Goal: Check status: Check status

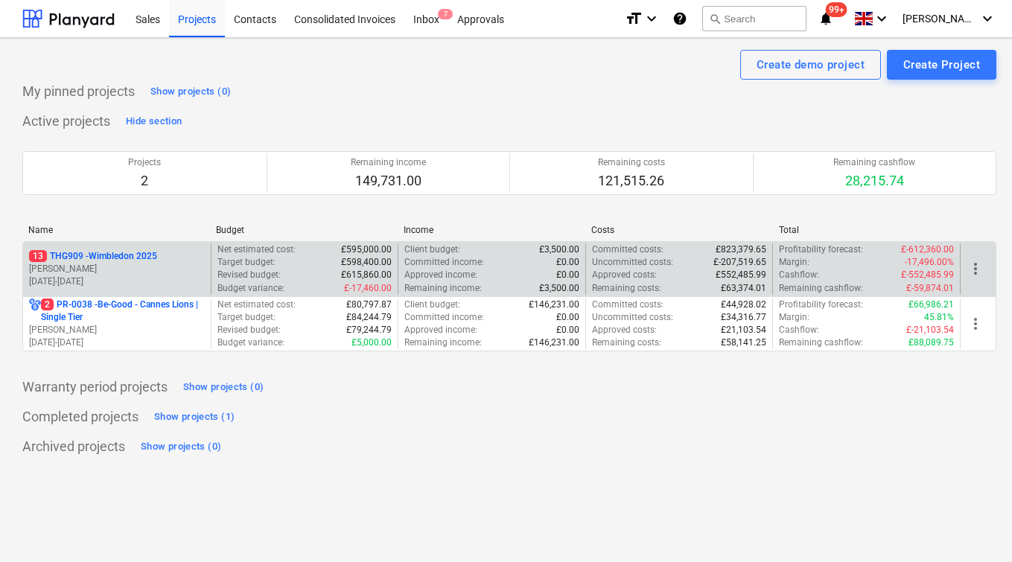
click at [131, 280] on p "[DATE] - [DATE]" at bounding box center [117, 282] width 176 height 13
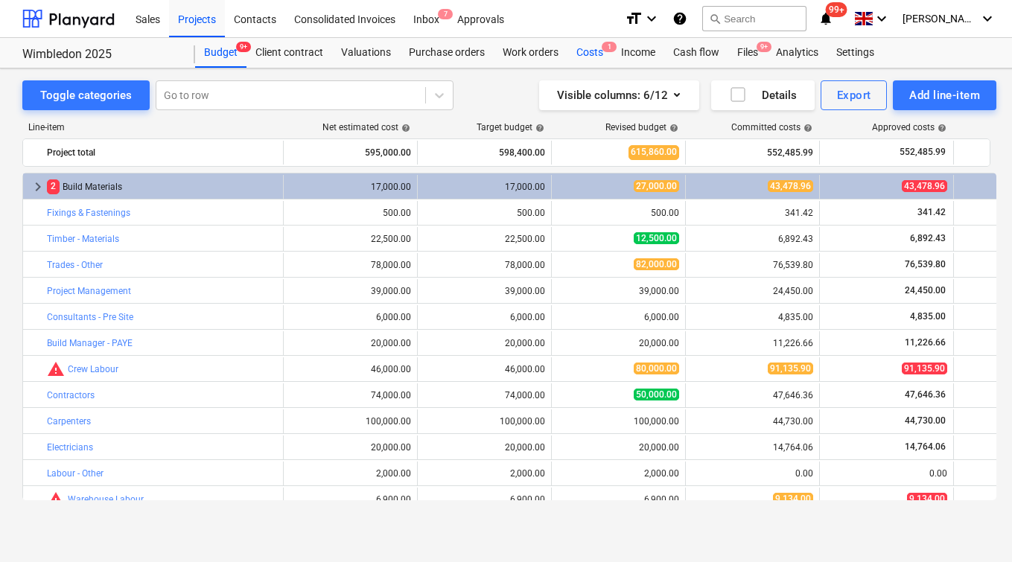
click at [586, 51] on div "Costs 1" at bounding box center [590, 53] width 45 height 30
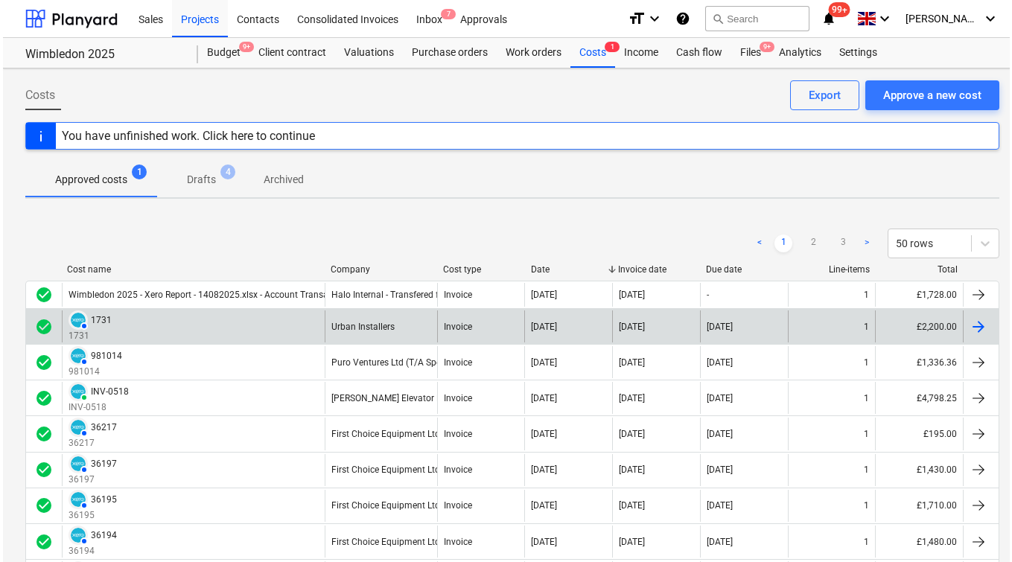
scroll to position [4, 0]
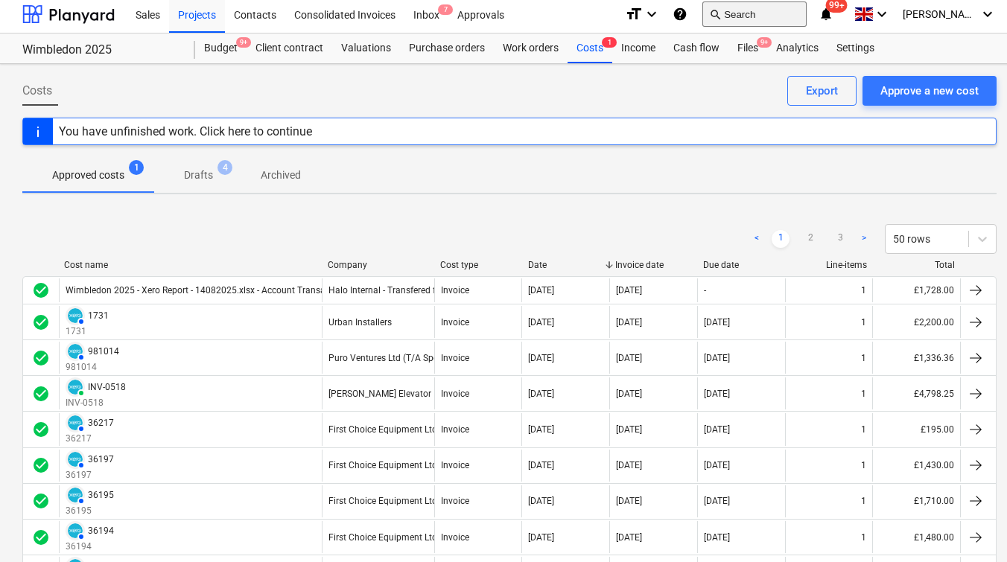
click at [758, 22] on button "search Search" at bounding box center [754, 13] width 104 height 25
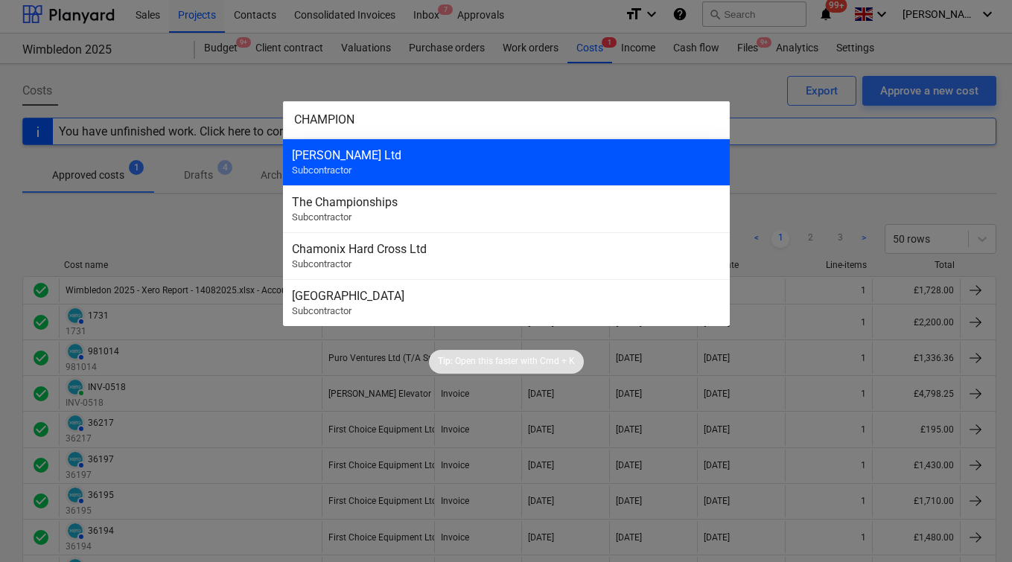
type input "CHAMPION"
click at [542, 160] on div "[PERSON_NAME] Ltd" at bounding box center [506, 155] width 429 height 14
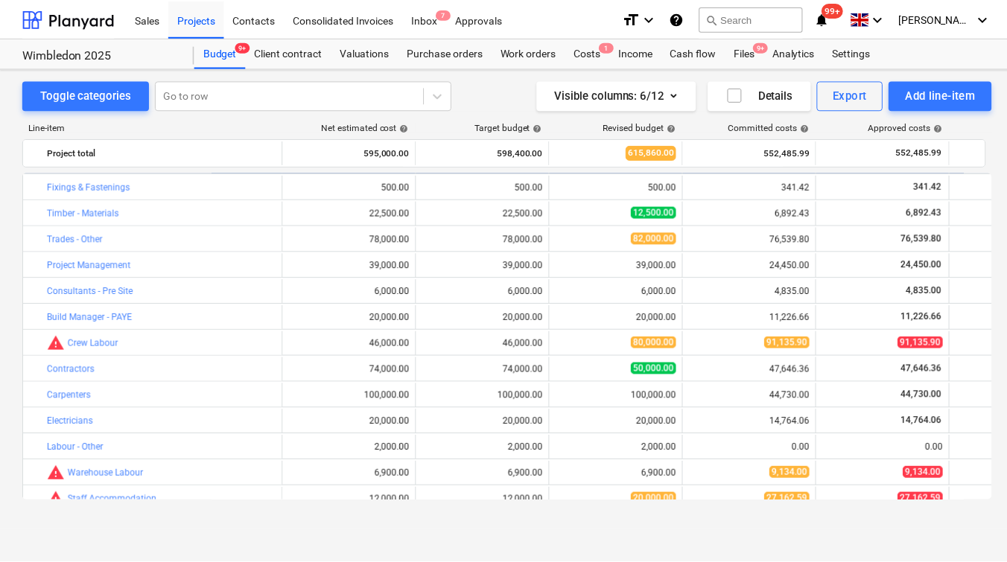
scroll to position [105, 0]
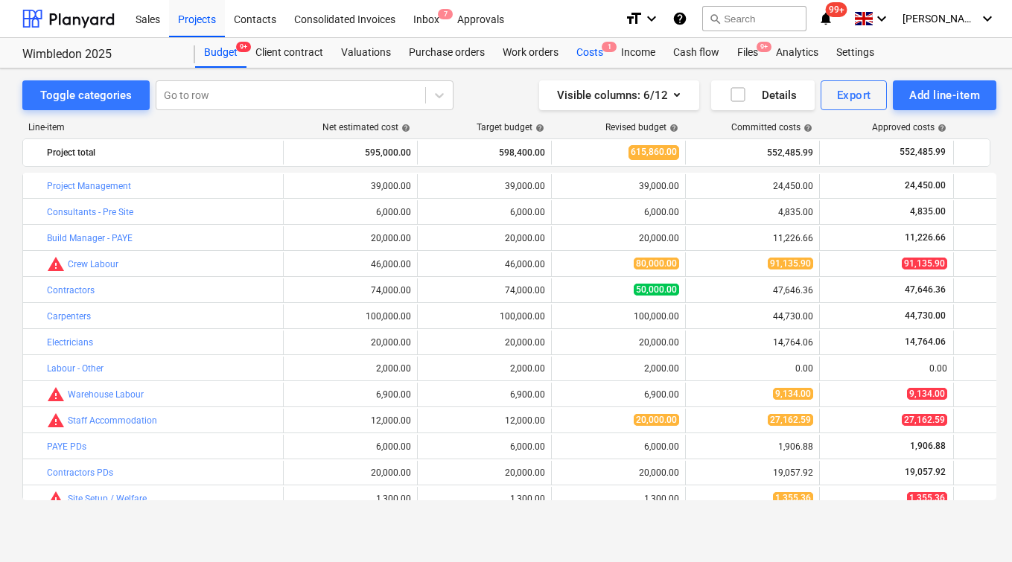
click at [593, 52] on div "Costs 1" at bounding box center [590, 53] width 45 height 30
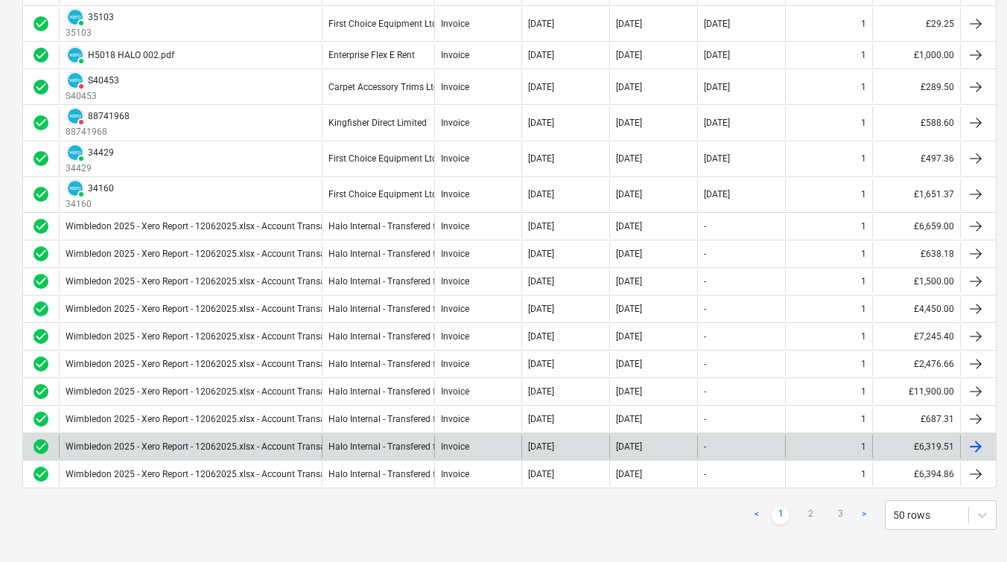
scroll to position [1388, 0]
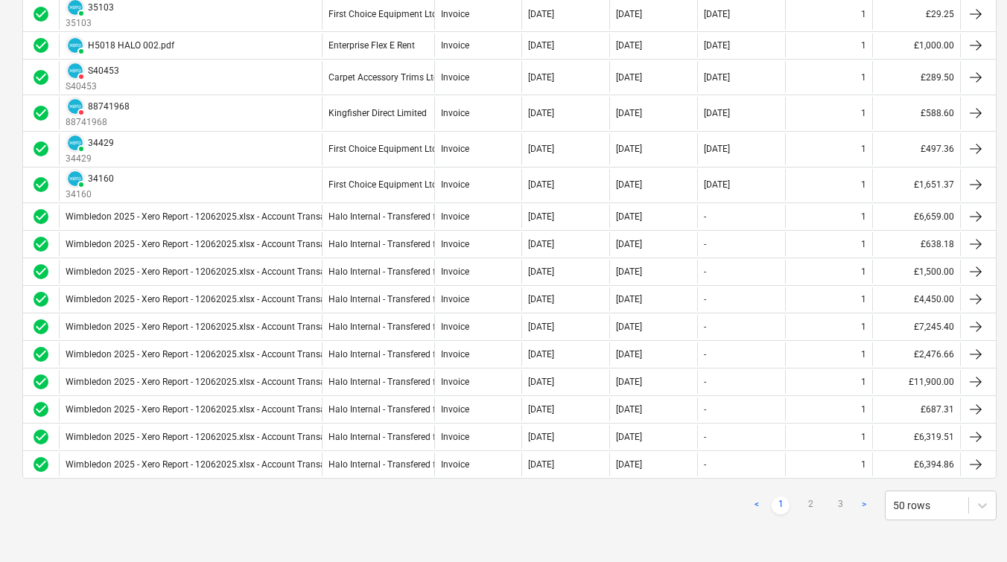
click at [864, 503] on link ">" at bounding box center [864, 506] width 18 height 18
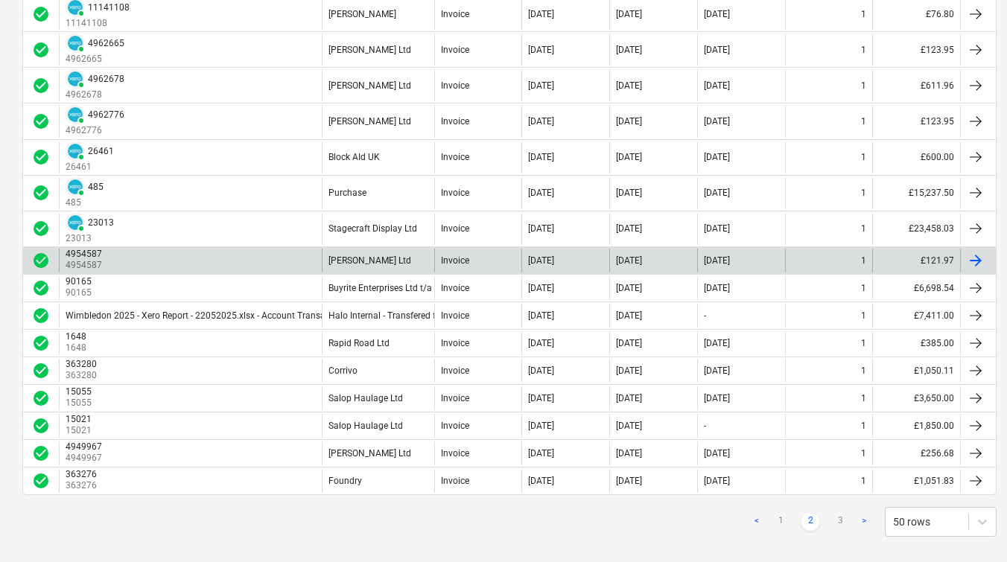
click at [363, 250] on div "[PERSON_NAME] Ltd" at bounding box center [378, 261] width 112 height 24
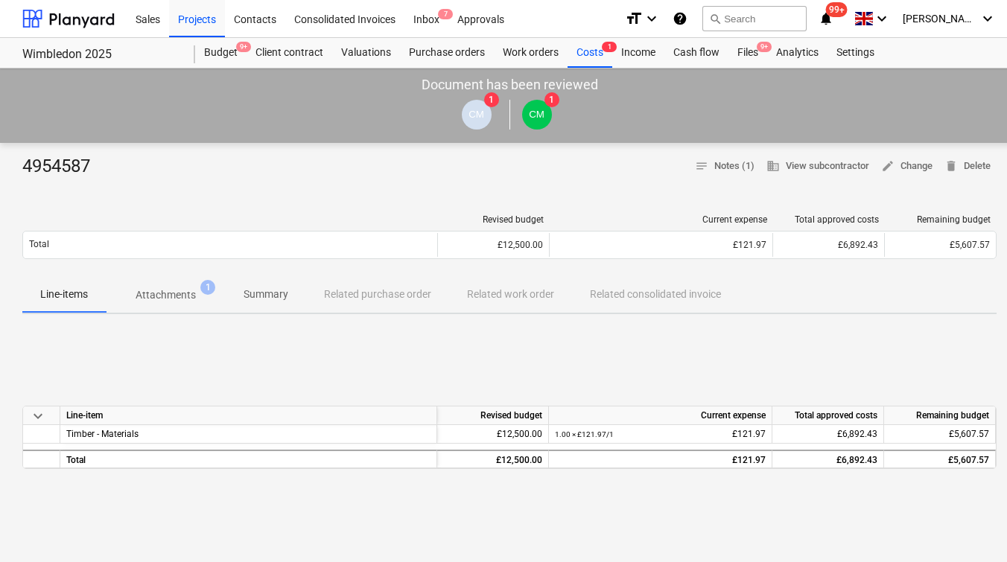
click at [163, 293] on p "Attachments" at bounding box center [166, 296] width 60 height 16
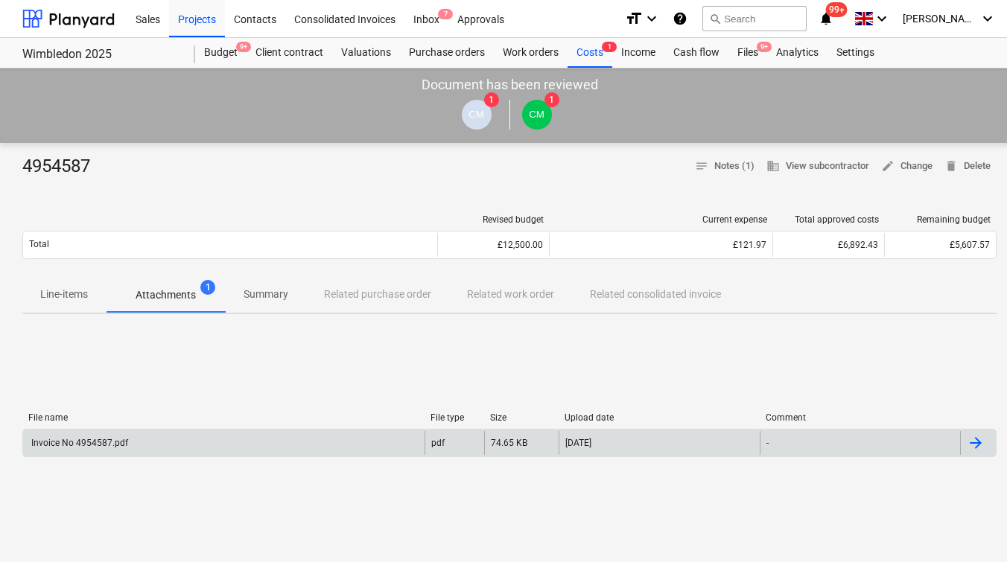
click at [110, 442] on div "Invoice No 4954587.pdf" at bounding box center [78, 443] width 99 height 10
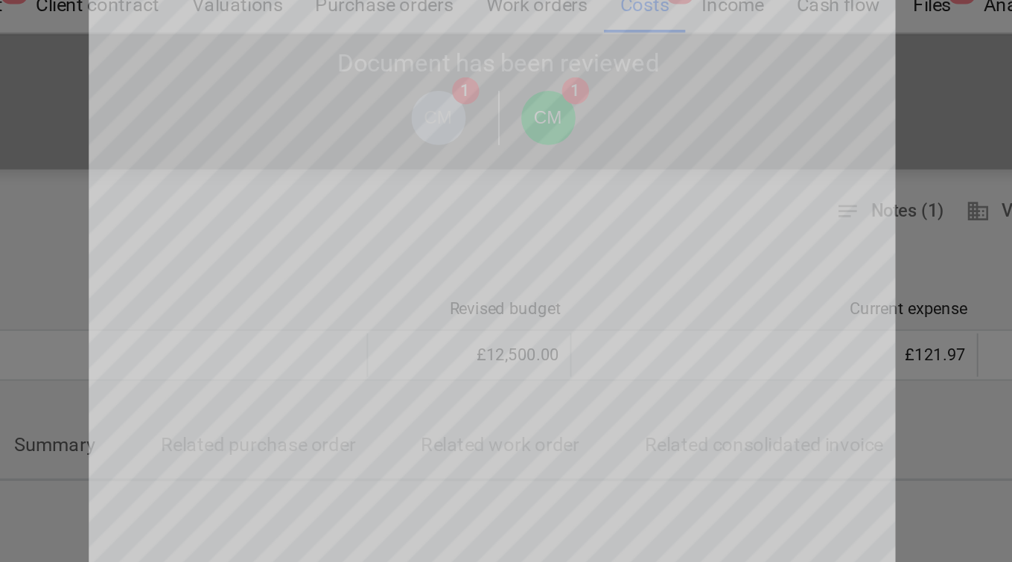
click at [755, 289] on div at bounding box center [506, 302] width 1012 height 521
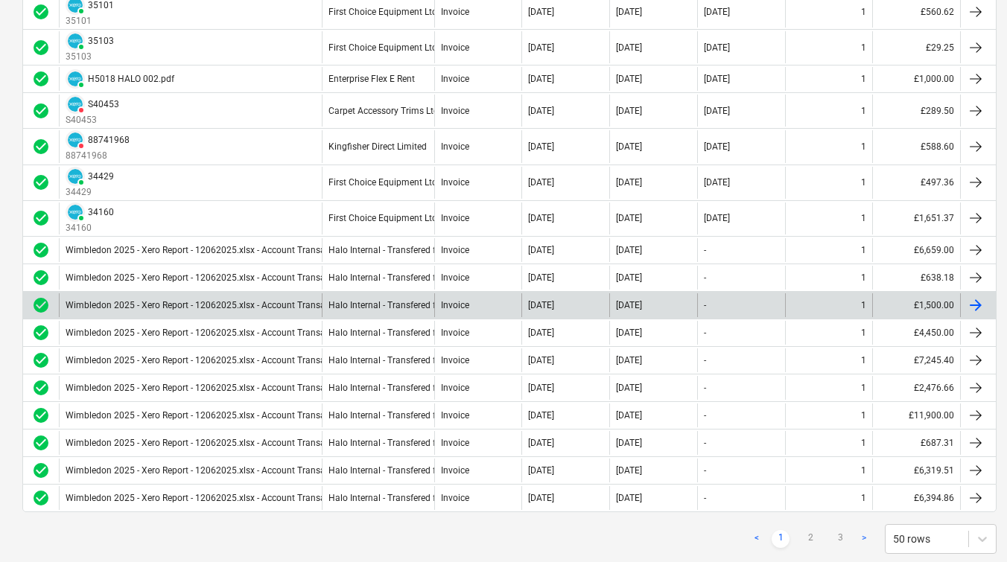
scroll to position [1388, 0]
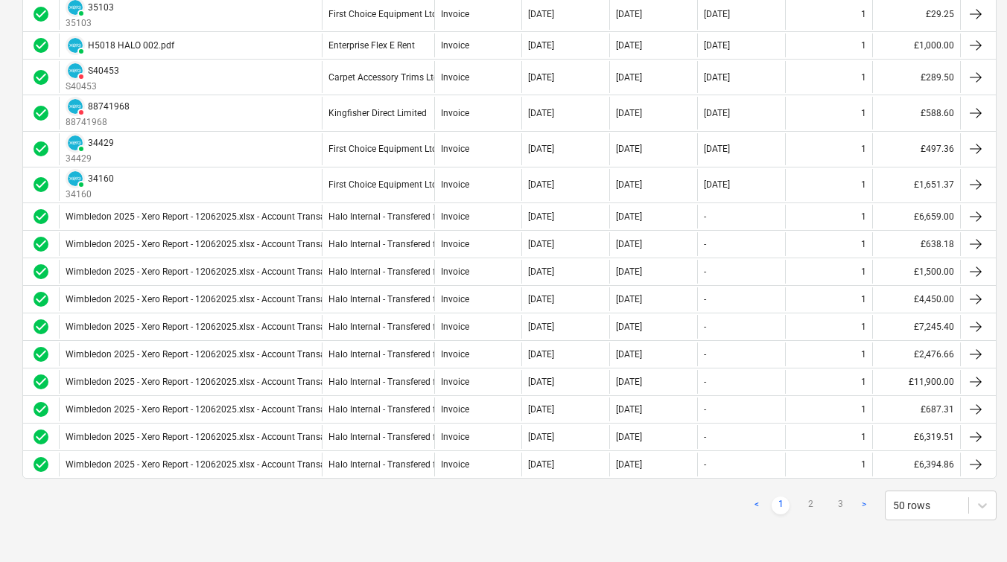
click at [861, 503] on link ">" at bounding box center [864, 506] width 18 height 18
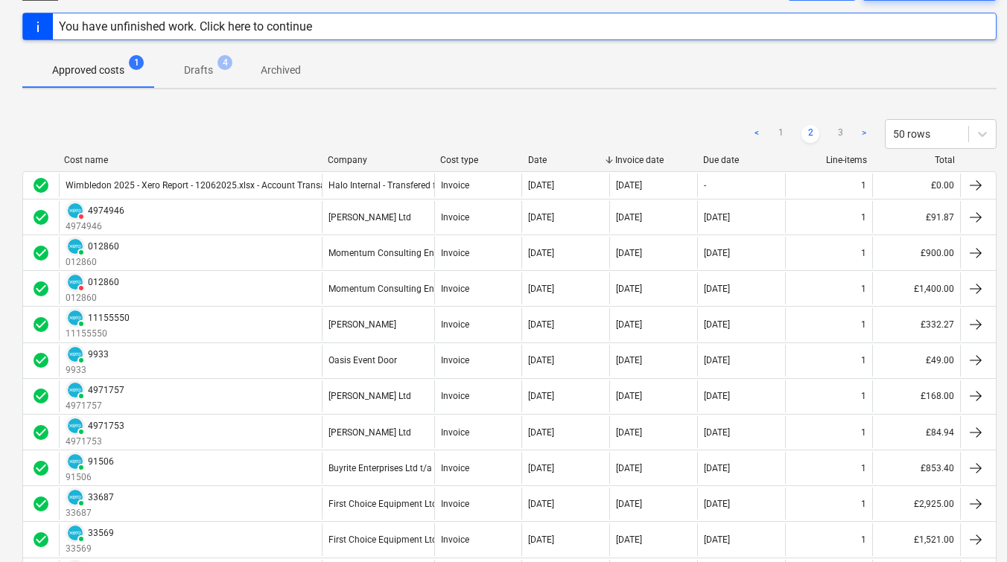
scroll to position [116, 0]
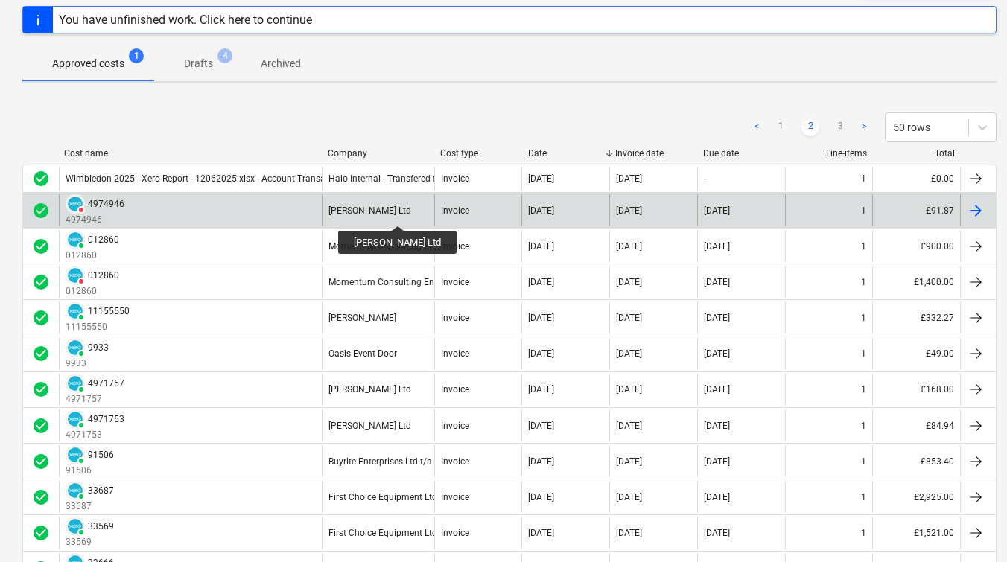
click at [393, 212] on div "[PERSON_NAME] Ltd" at bounding box center [369, 211] width 83 height 10
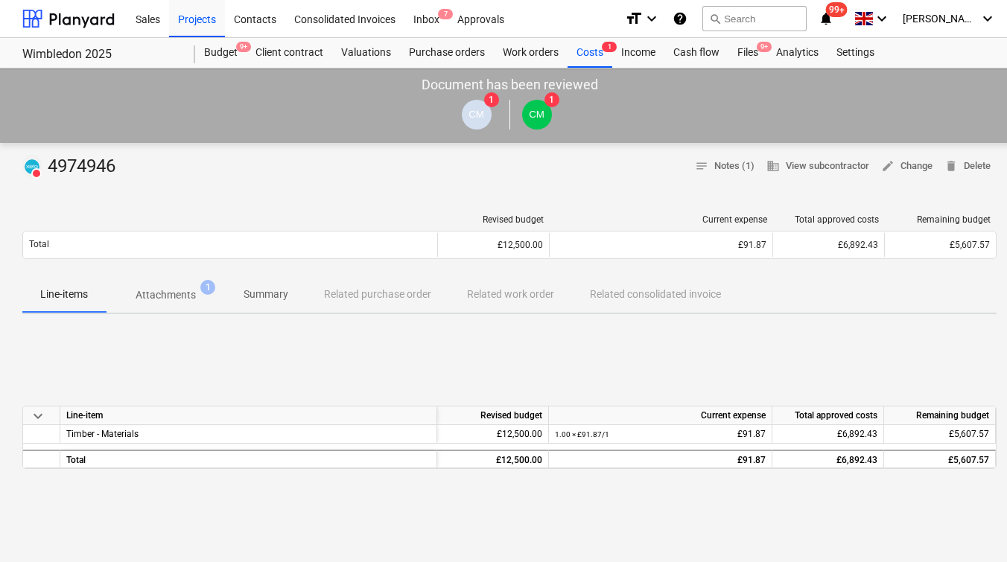
click at [177, 295] on p "Attachments" at bounding box center [166, 296] width 60 height 16
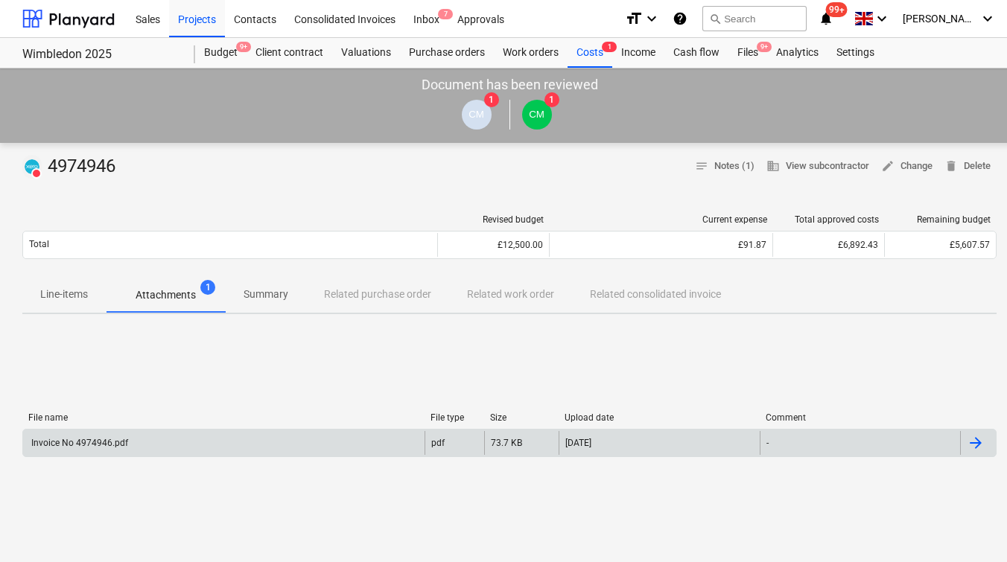
click at [104, 443] on div "Invoice No 4974946.pdf" at bounding box center [78, 443] width 99 height 10
